Goal: Information Seeking & Learning: Check status

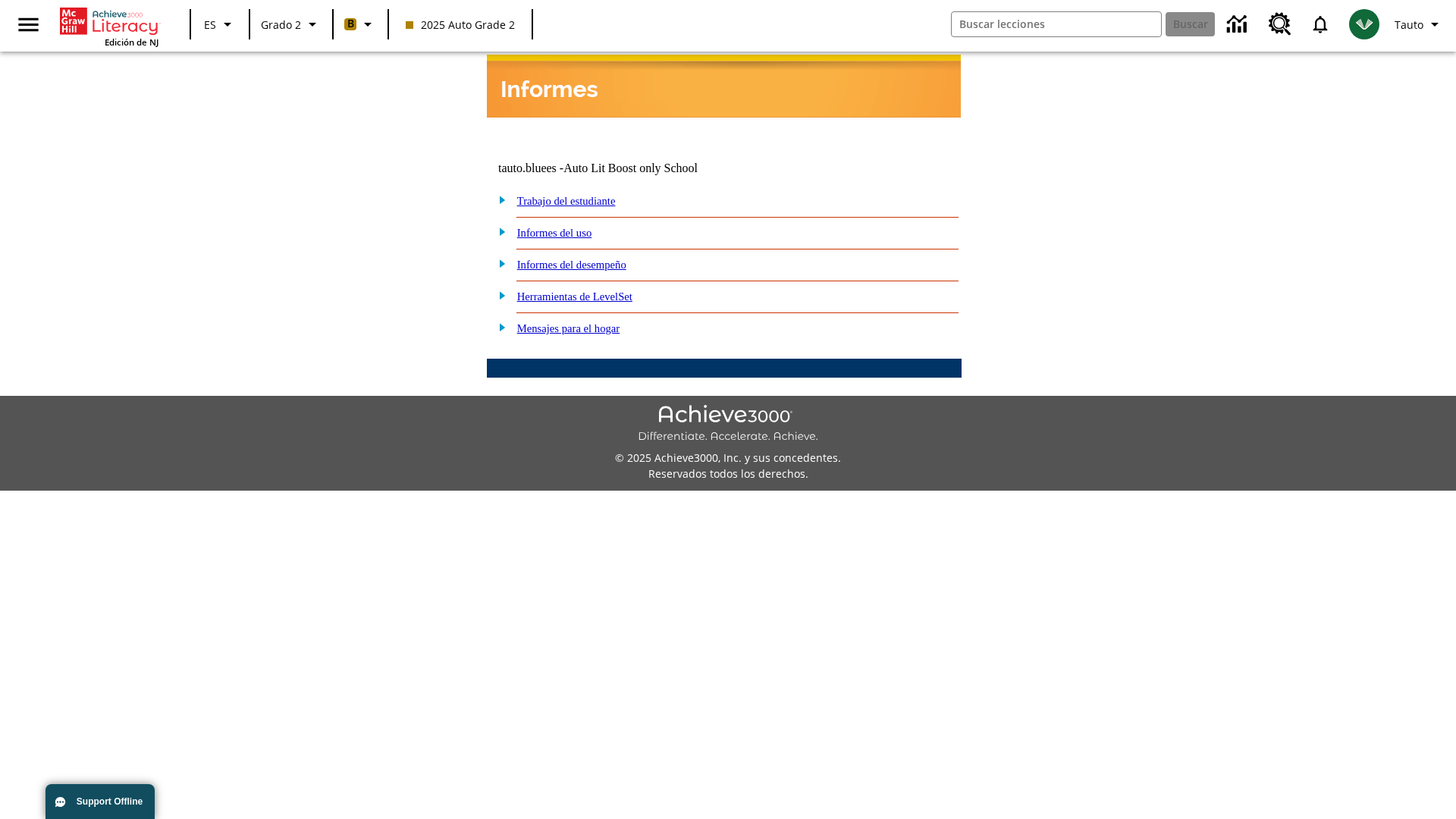
click at [591, 259] on link "Informes del desempeño" at bounding box center [571, 264] width 109 height 12
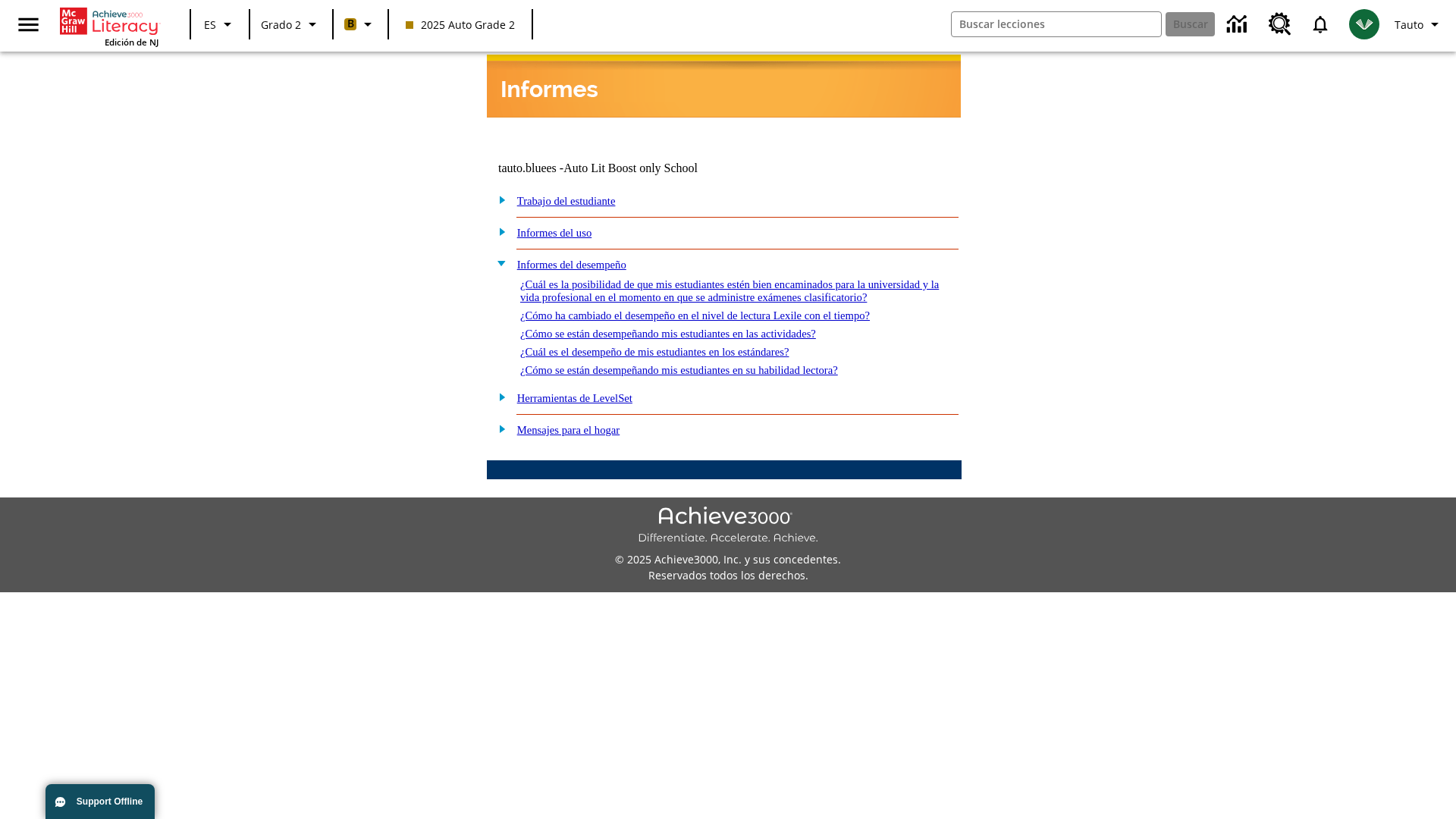
click at [693, 328] on link "¿Cómo se están desempeñando mis estudiantes en las actividades?" at bounding box center [668, 333] width 296 height 12
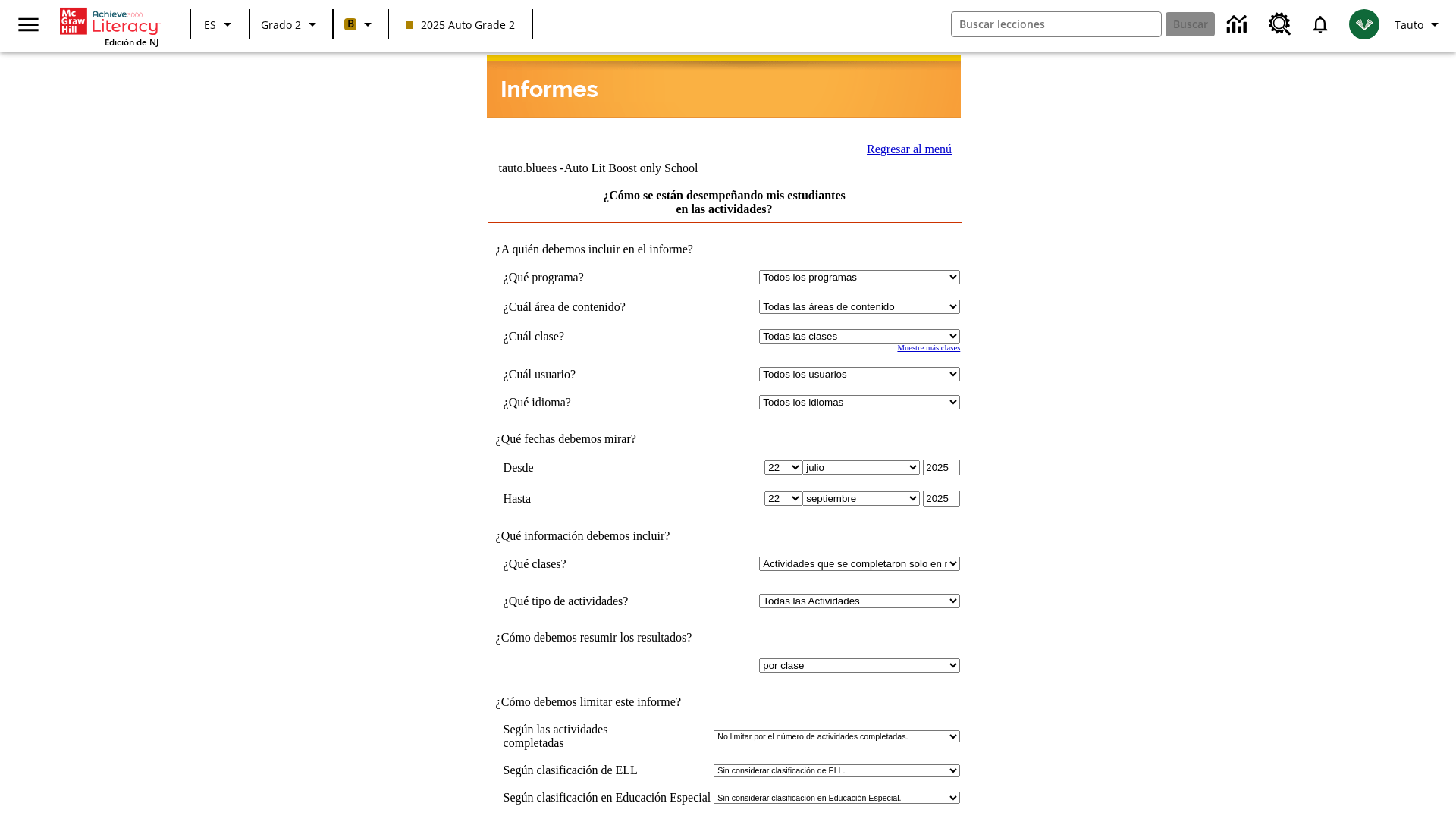
select select "21437111"
select select "4"
